Goal: Transaction & Acquisition: Register for event/course

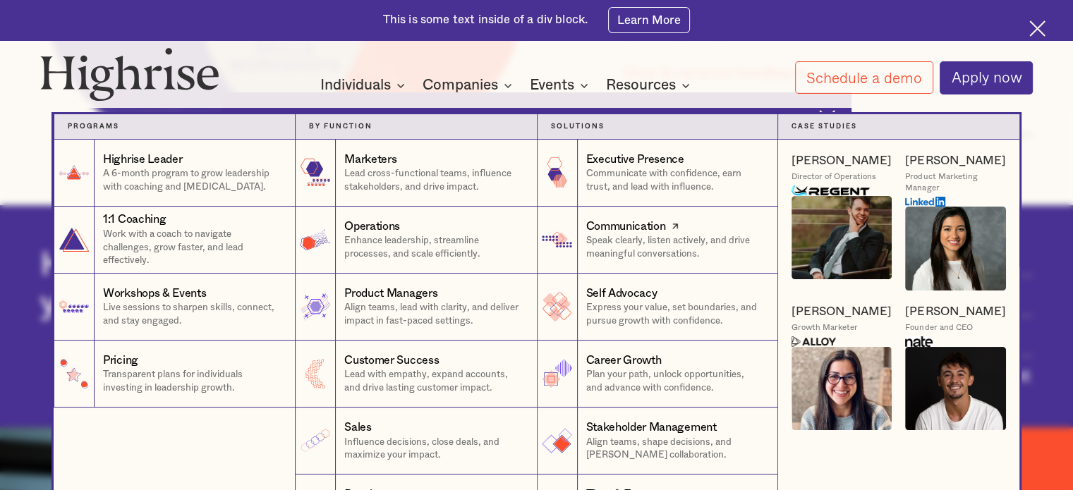
scroll to position [1485, 0]
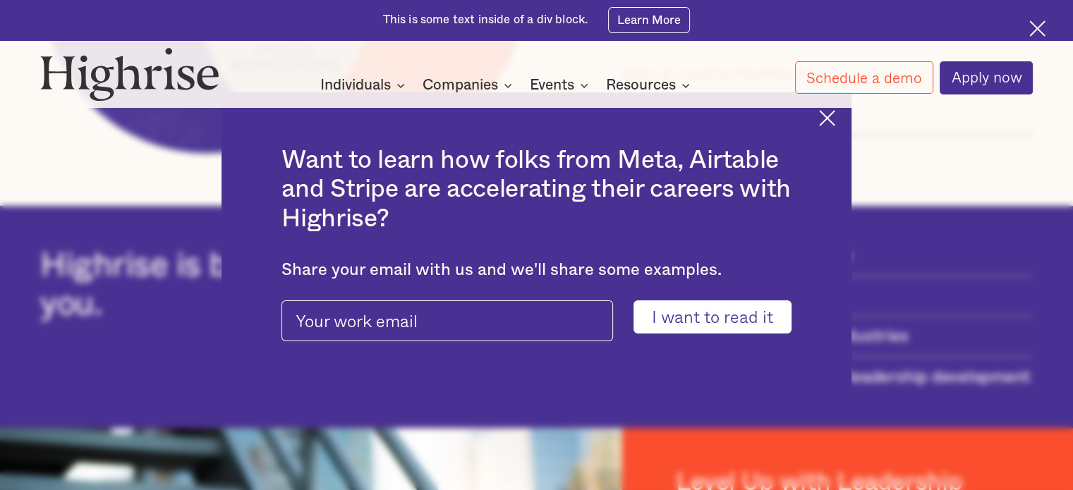
click at [1032, 30] on img at bounding box center [1037, 28] width 16 height 16
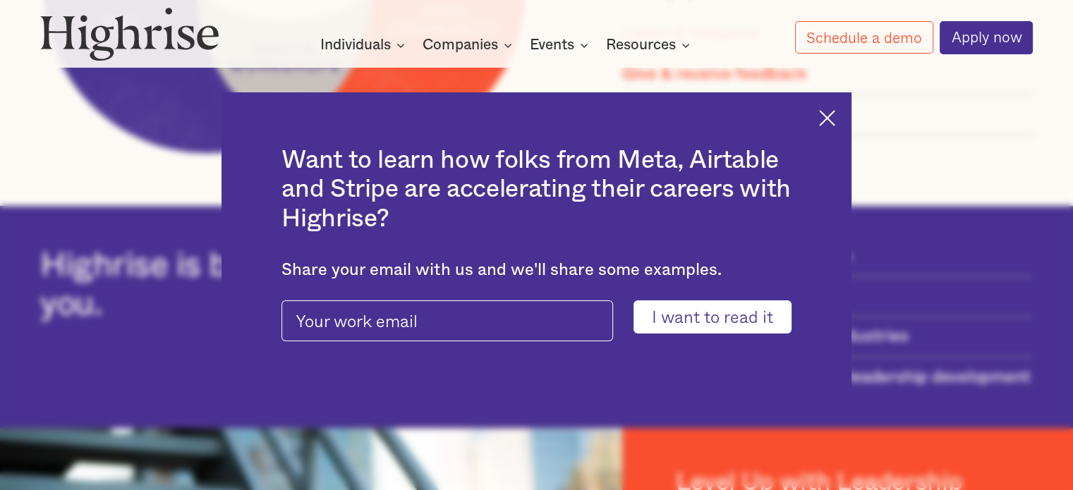
click at [834, 111] on img at bounding box center [827, 118] width 16 height 16
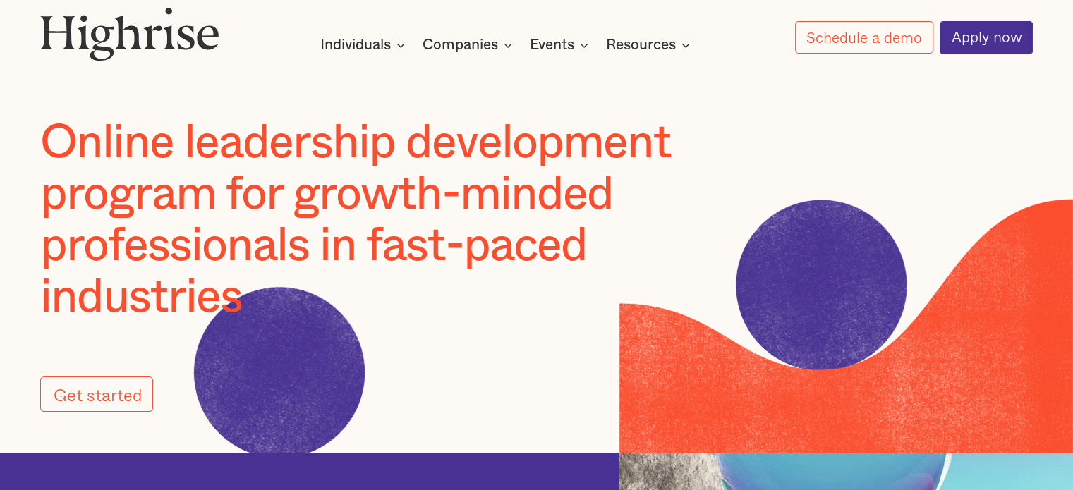
scroll to position [0, 0]
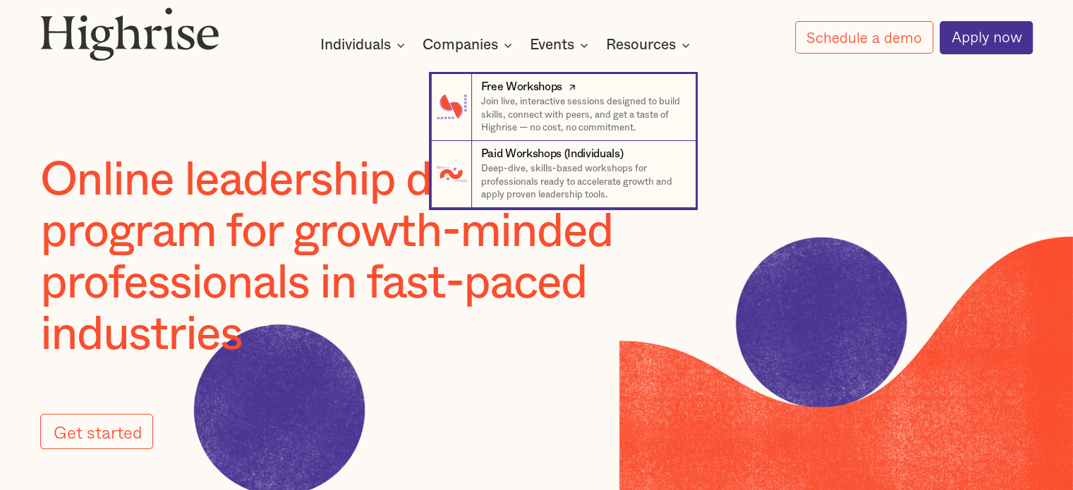
click at [532, 106] on p "Join live, interactive sessions designed to build skills, connect with peers, a…" at bounding box center [580, 114] width 201 height 39
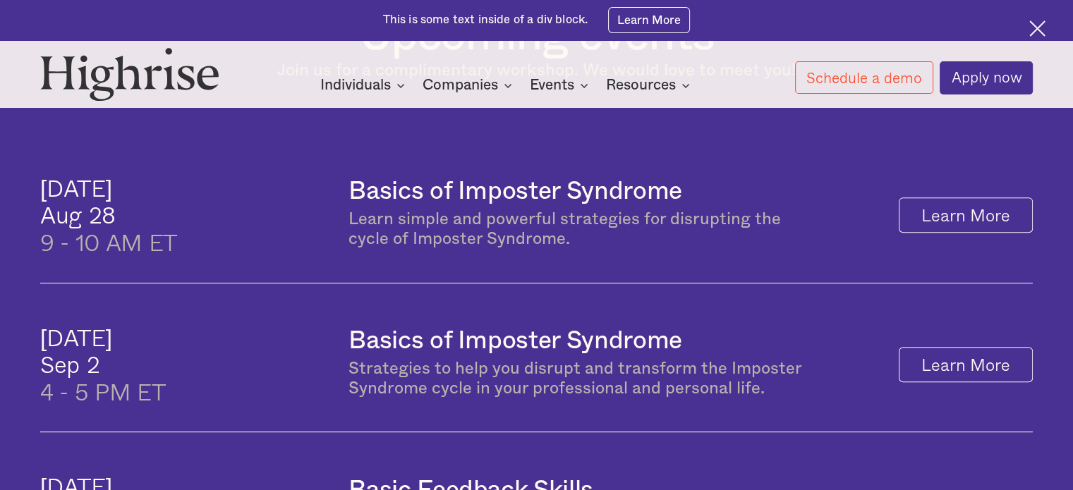
scroll to position [635, 0]
click at [937, 225] on link "Learn More" at bounding box center [965, 214] width 134 height 35
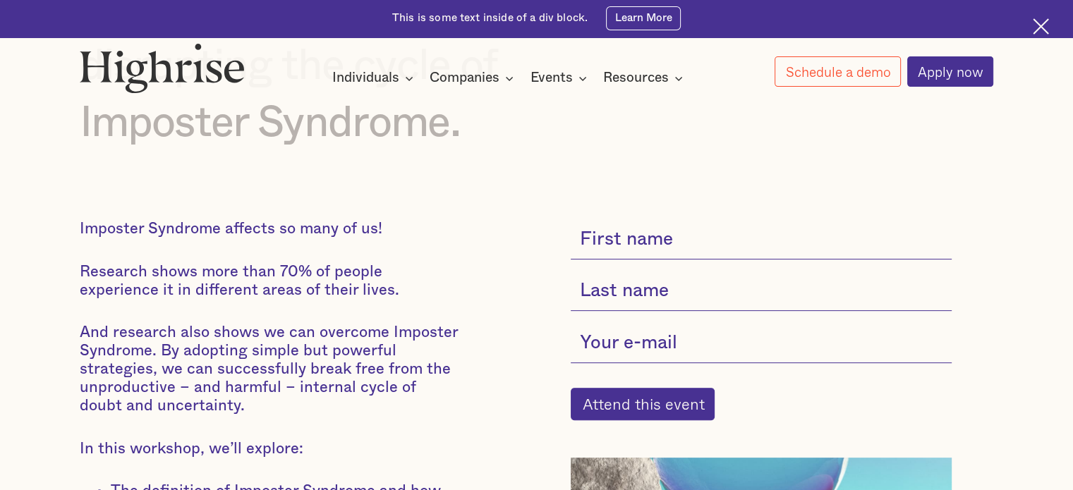
scroll to position [327, 0]
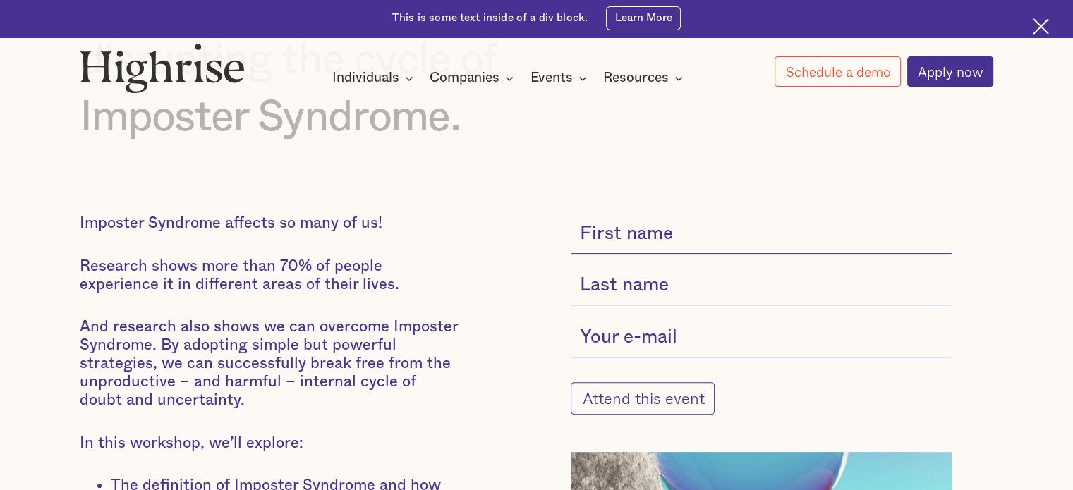
click at [669, 397] on input "Attend this event" at bounding box center [643, 398] width 145 height 32
type input "[PERSON_NAME]"
type input "M"
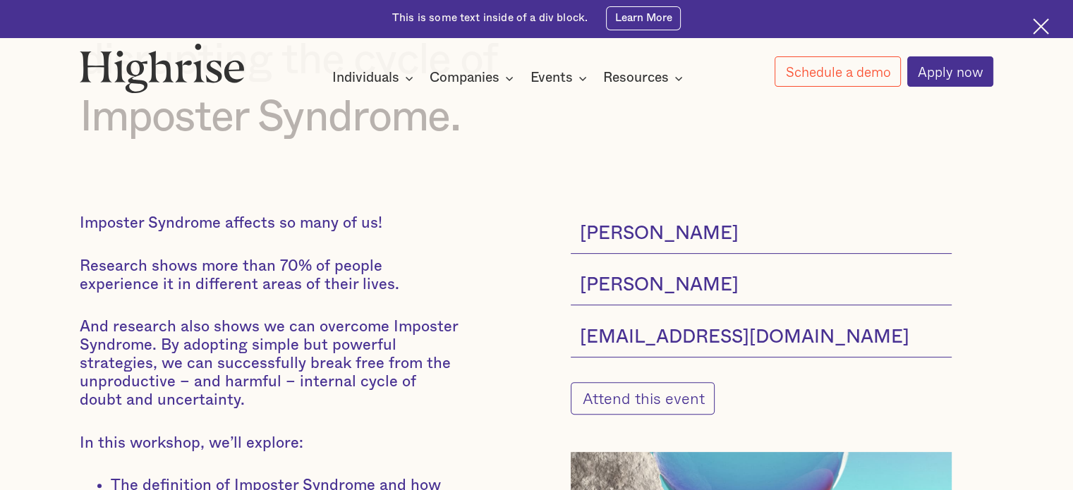
type input "[EMAIL_ADDRESS][DOMAIN_NAME]"
click at [609, 400] on input "Attend this event" at bounding box center [643, 398] width 145 height 32
type input "Please wait..."
